Goal: Obtain resource: Download file/media

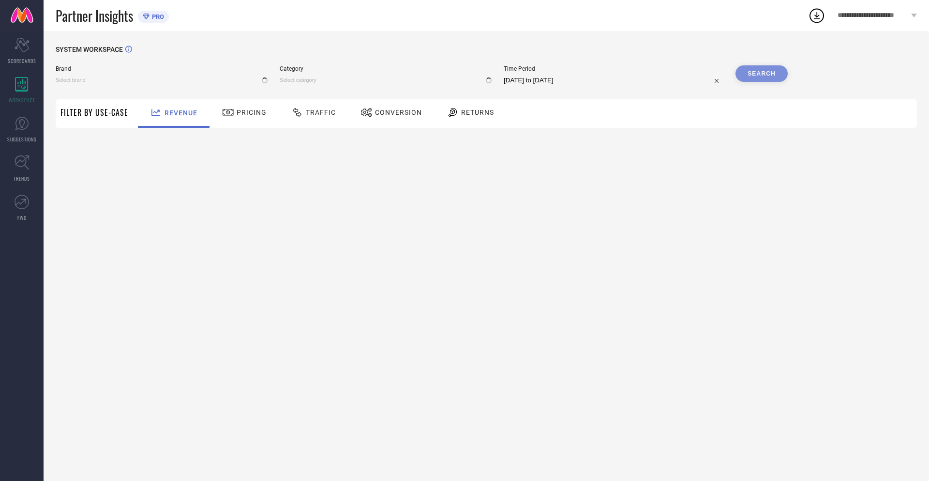
type input "NIKE"
type input "All"
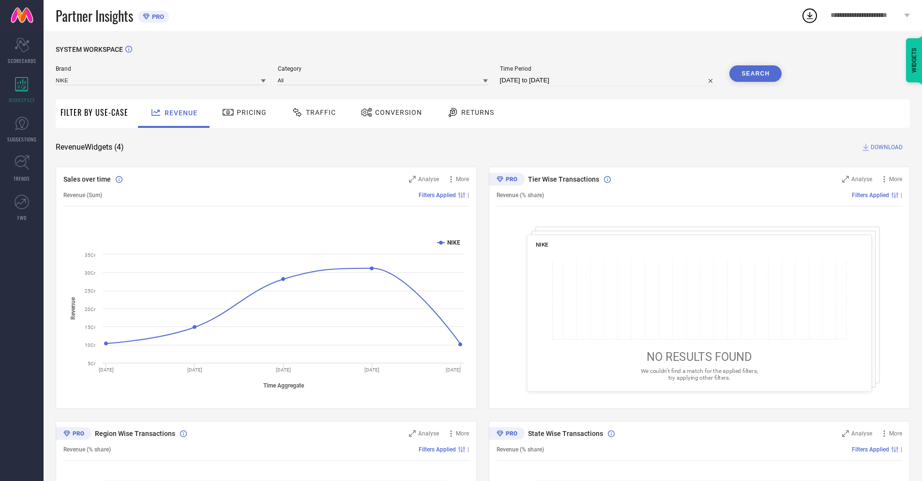
click at [388, 113] on span "Conversion" at bounding box center [398, 112] width 47 height 8
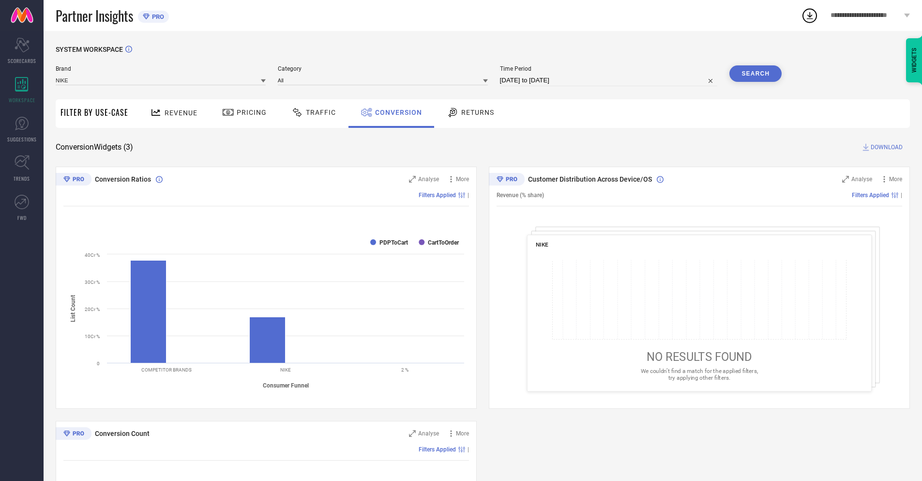
click at [608, 80] on input "[DATE] to [DATE]" at bounding box center [609, 81] width 218 height 12
select select "9"
select select "2025"
select select "10"
select select "2025"
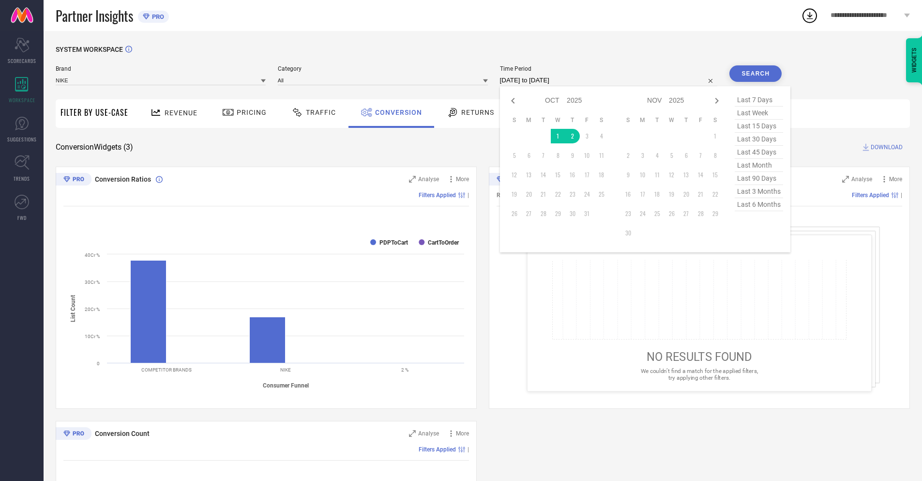
click at [571, 136] on td "2" at bounding box center [572, 136] width 15 height 15
type input "[DATE] to [DATE]"
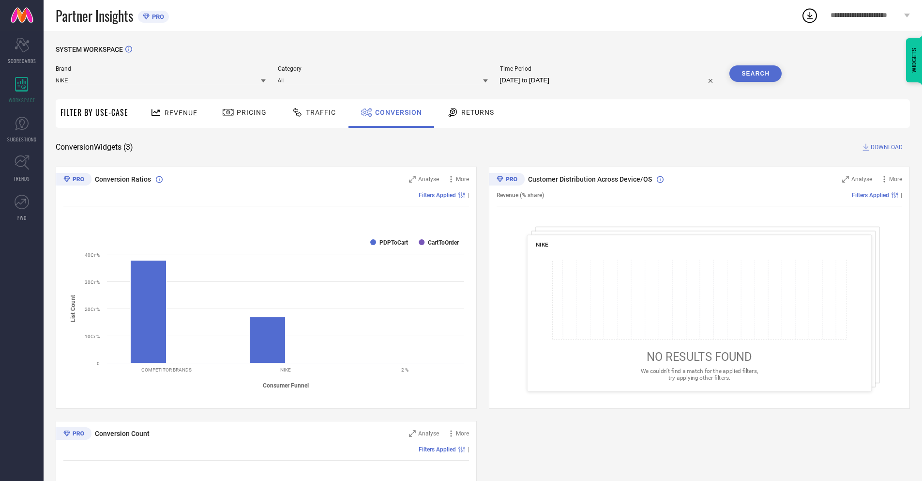
click at [755, 74] on button "Search" at bounding box center [755, 73] width 52 height 16
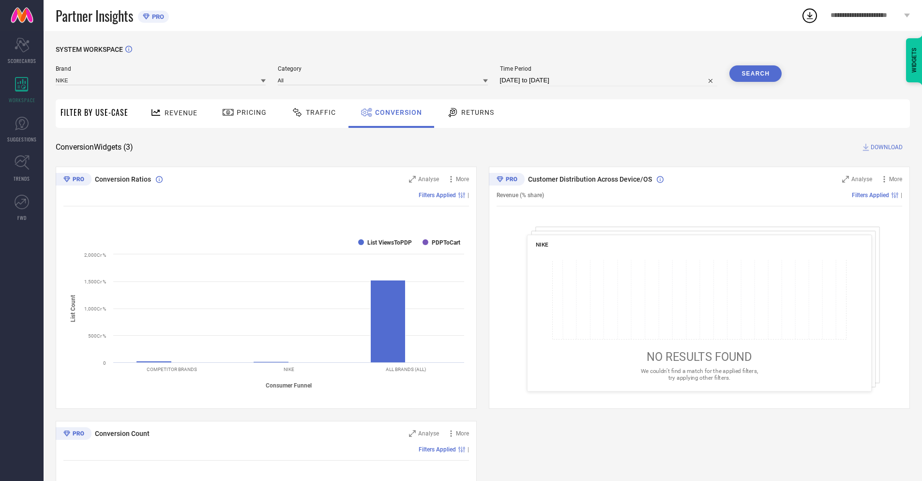
click at [887, 147] on span "DOWNLOAD" at bounding box center [887, 147] width 32 height 10
